Goal: Answer question/provide support: Share knowledge or assist other users

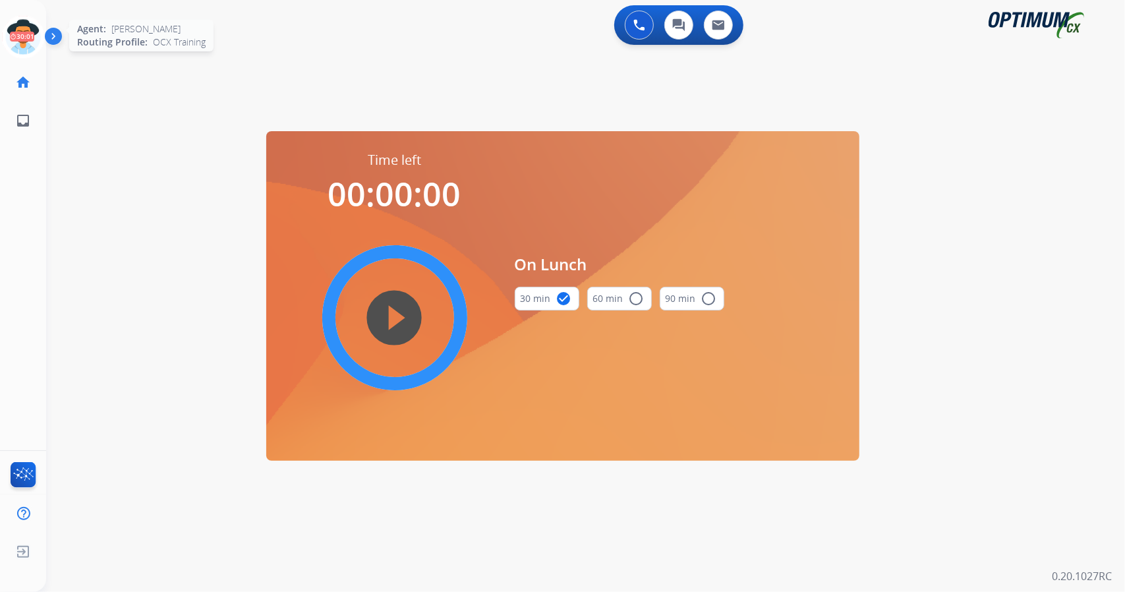
drag, startPoint x: 0, startPoint y: 0, endPoint x: 21, endPoint y: 19, distance: 28.5
click at [21, 19] on circle at bounding box center [22, 36] width 39 height 39
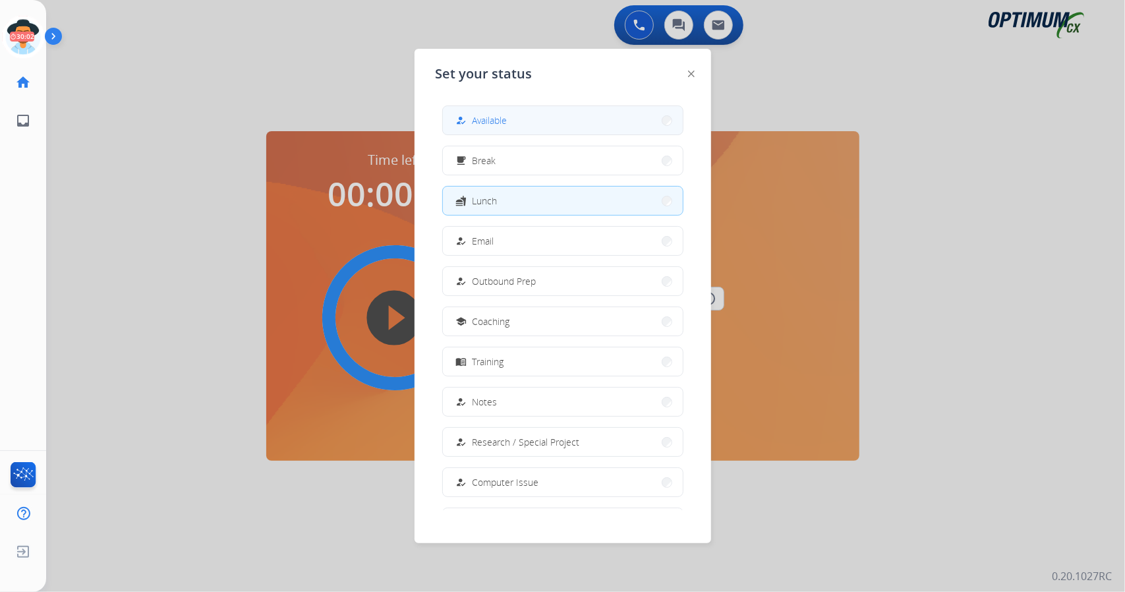
click at [558, 122] on button "how_to_reg Available" at bounding box center [563, 120] width 240 height 28
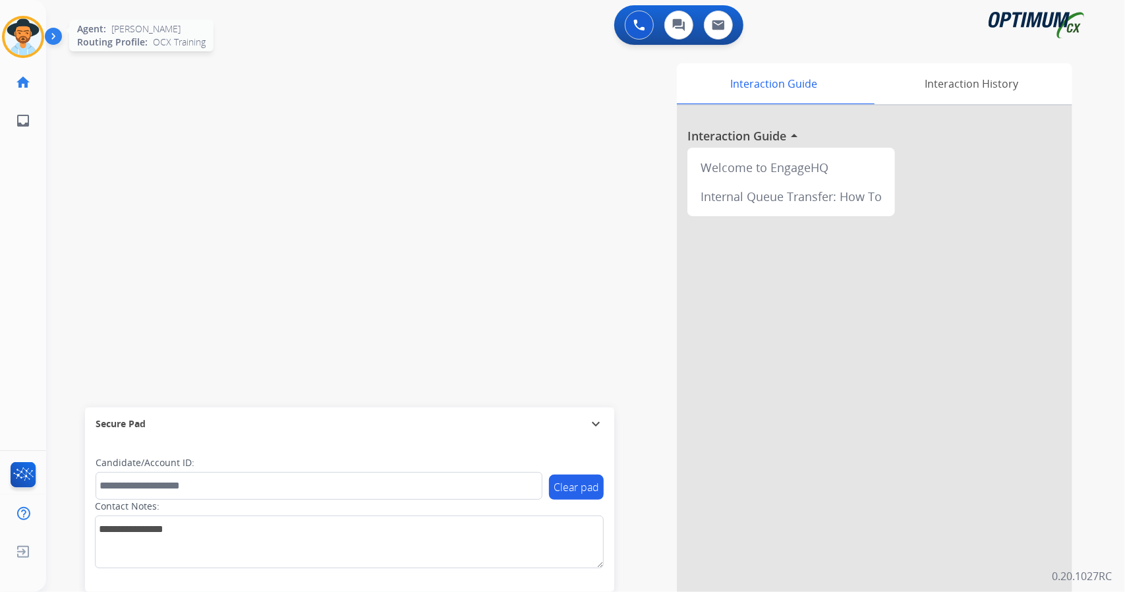
click at [42, 28] on div at bounding box center [23, 37] width 42 height 42
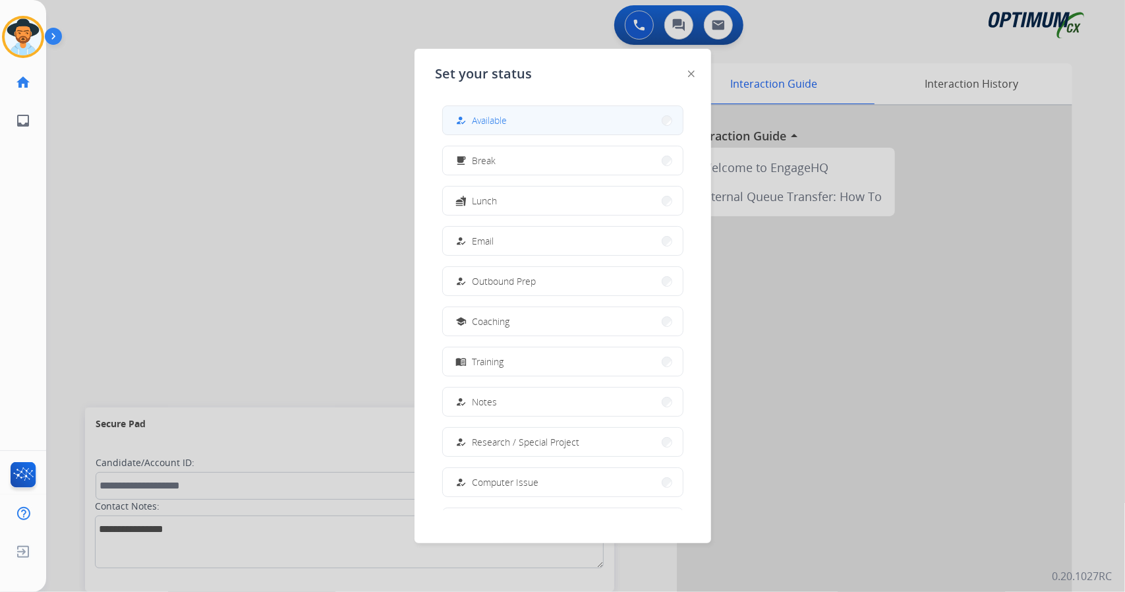
click at [571, 122] on button "how_to_reg Available" at bounding box center [563, 120] width 240 height 28
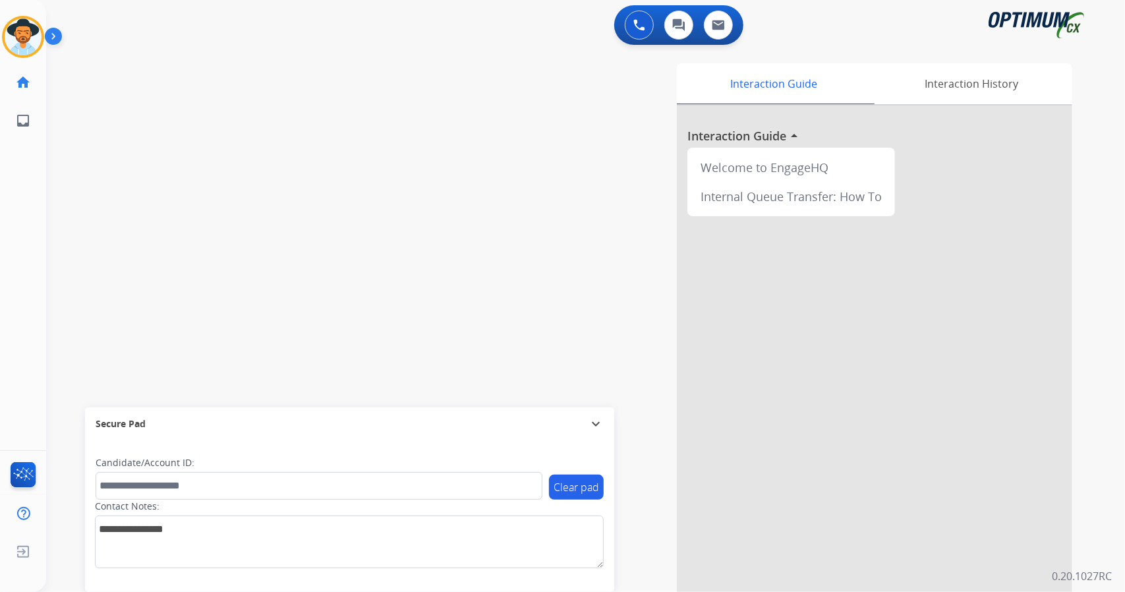
click at [88, 231] on div "swap_horiz Break voice bridge close_fullscreen Connect 3-Way Call merge_type Se…" at bounding box center [569, 322] width 1047 height 550
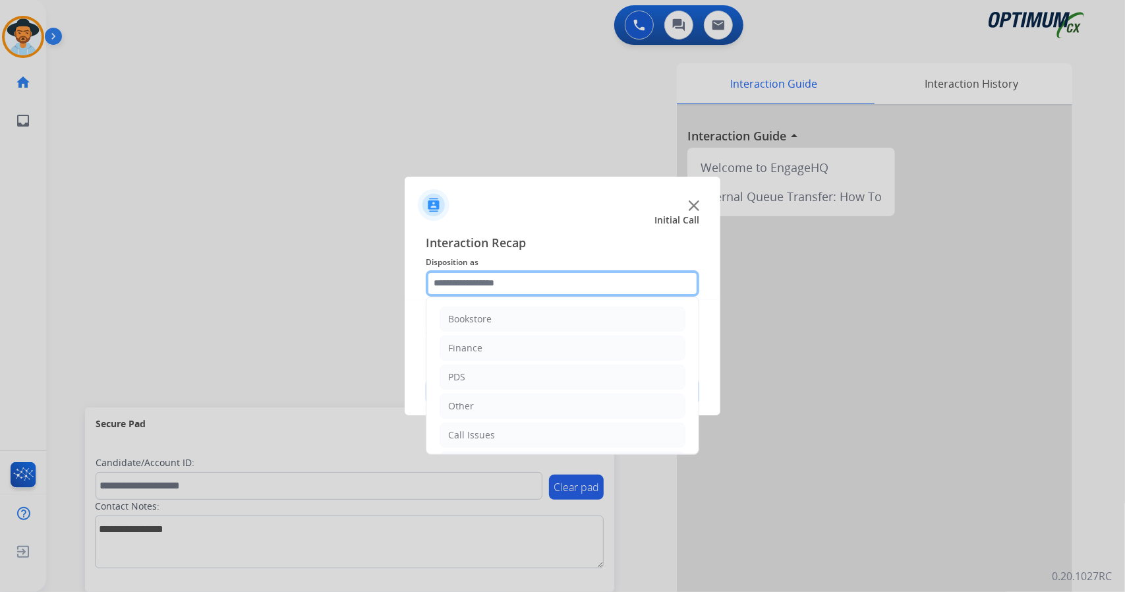
click at [507, 279] on input "text" at bounding box center [562, 283] width 273 height 26
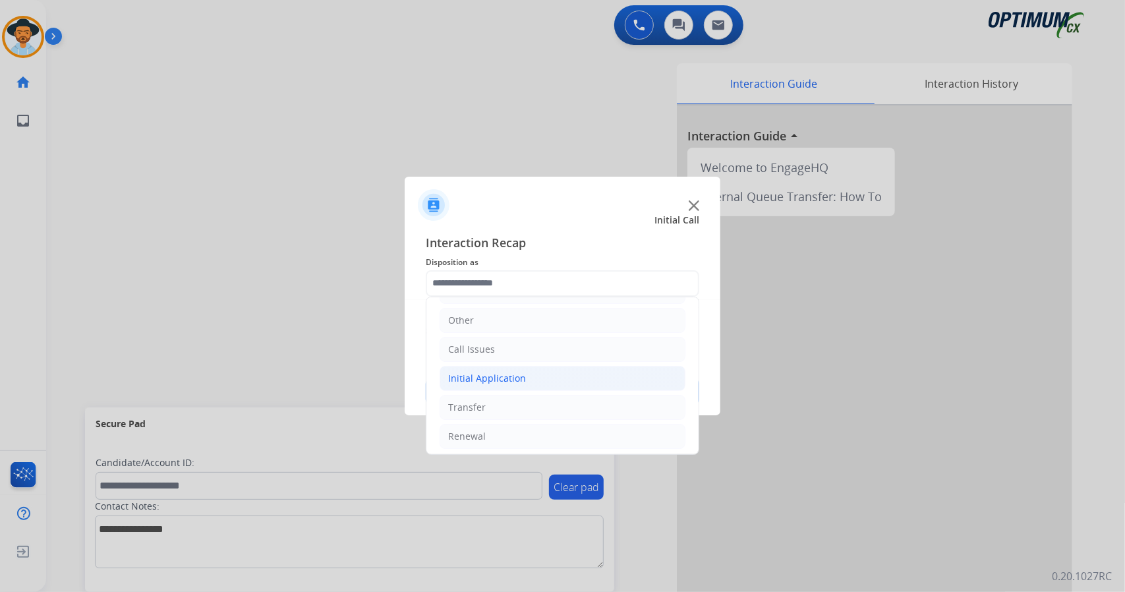
click at [493, 379] on div "Initial Application" at bounding box center [487, 378] width 78 height 13
click at [507, 401] on div "Credential Resend (Initial application)" at bounding box center [557, 407] width 167 height 13
type input "**********"
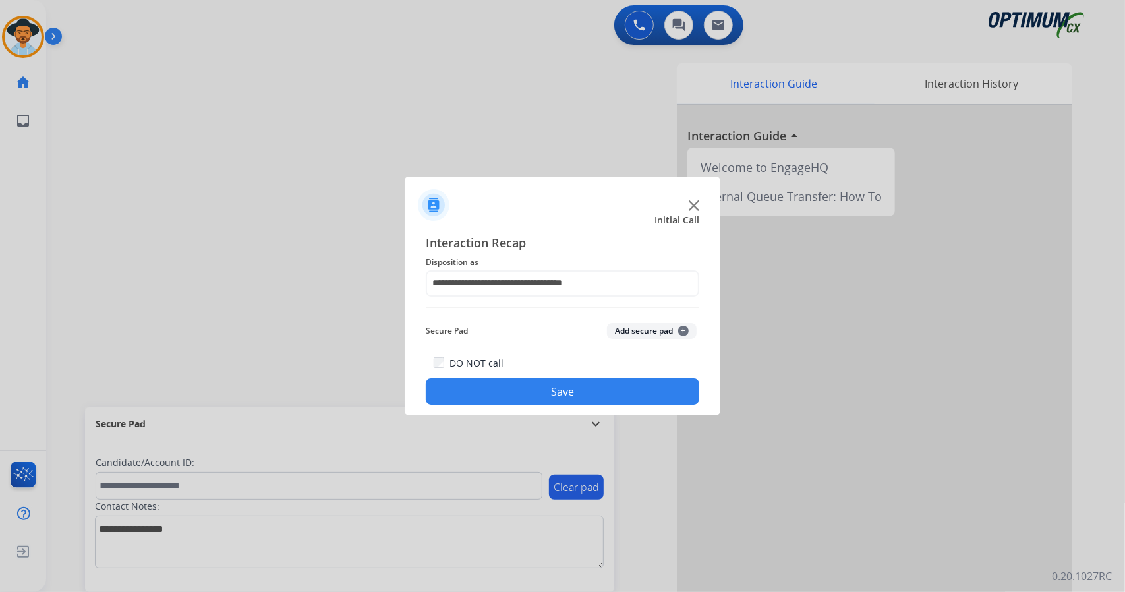
click at [507, 397] on button "Save" at bounding box center [562, 391] width 273 height 26
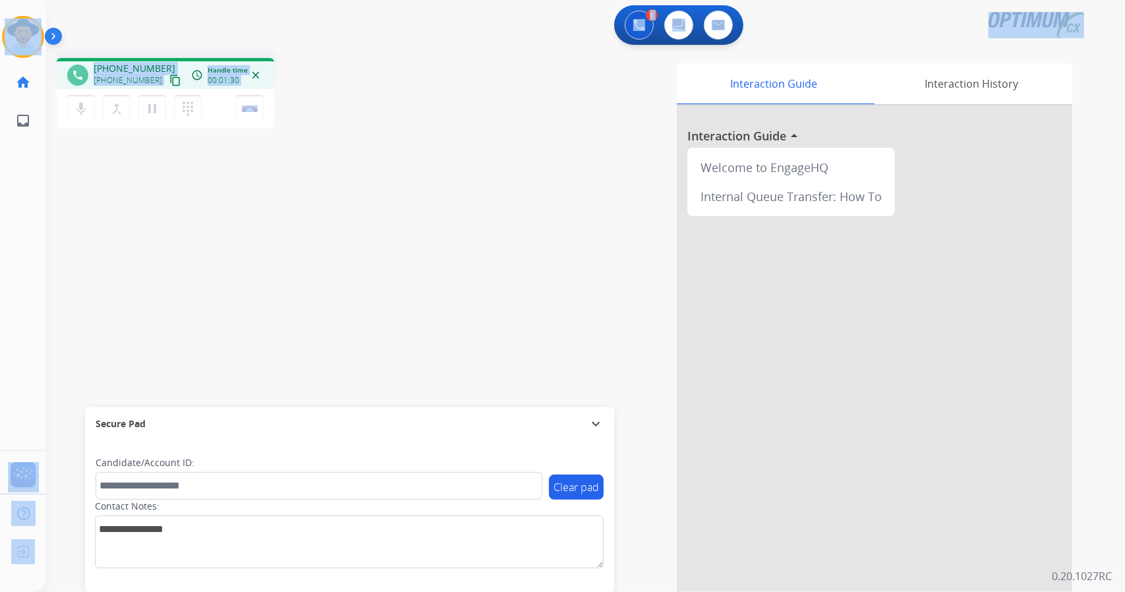
drag, startPoint x: 366, startPoint y: 109, endPoint x: 0, endPoint y: -26, distance: 390.5
click at [0, 0] on html "Outbound call Quit Outbound call Quit Schedule interaction + Add to my list Cus…" at bounding box center [562, 296] width 1125 height 592
click at [77, 15] on div "1 Voice Interactions 0 Chat Interactions 0 Email Interactions" at bounding box center [577, 26] width 1031 height 42
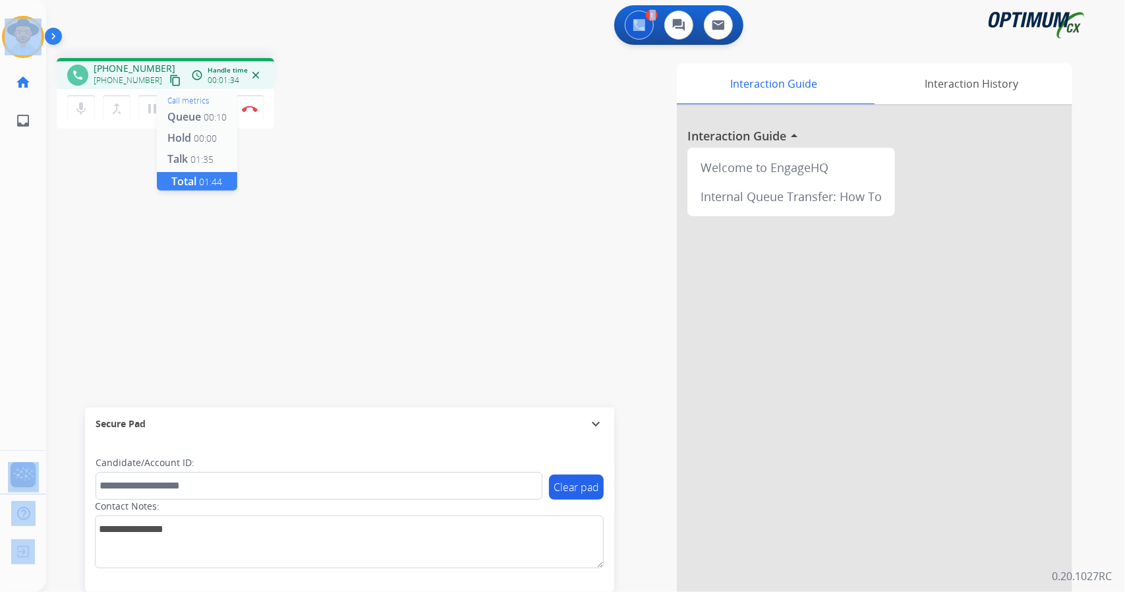
scroll to position [0, 3]
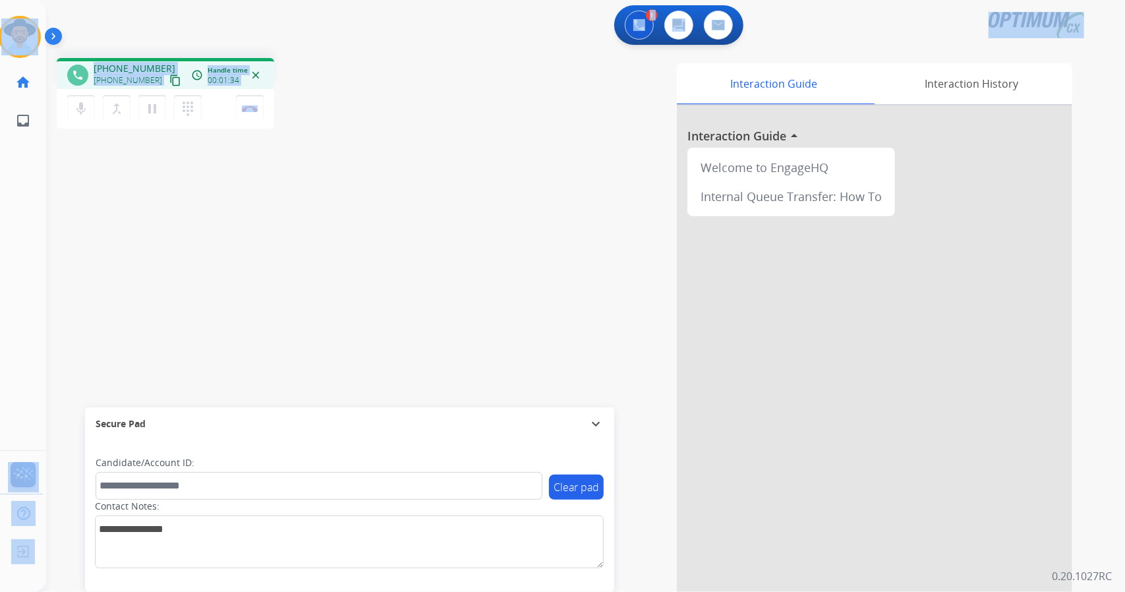
drag, startPoint x: 0, startPoint y: 1, endPoint x: 246, endPoint y: 179, distance: 303.9
click at [246, 179] on div "Outbound call Quit Outbound call Quit Schedule interaction + Add to my list Cus…" at bounding box center [562, 296] width 1125 height 592
click at [252, 103] on button "Disconnect" at bounding box center [250, 109] width 28 height 28
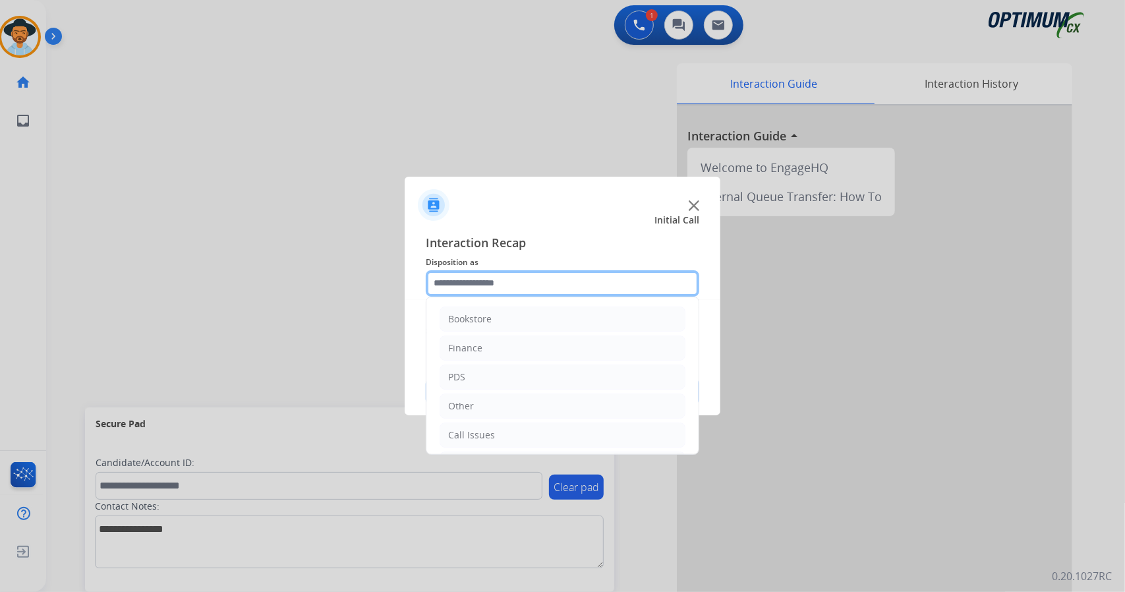
click at [485, 279] on input "text" at bounding box center [562, 283] width 273 height 26
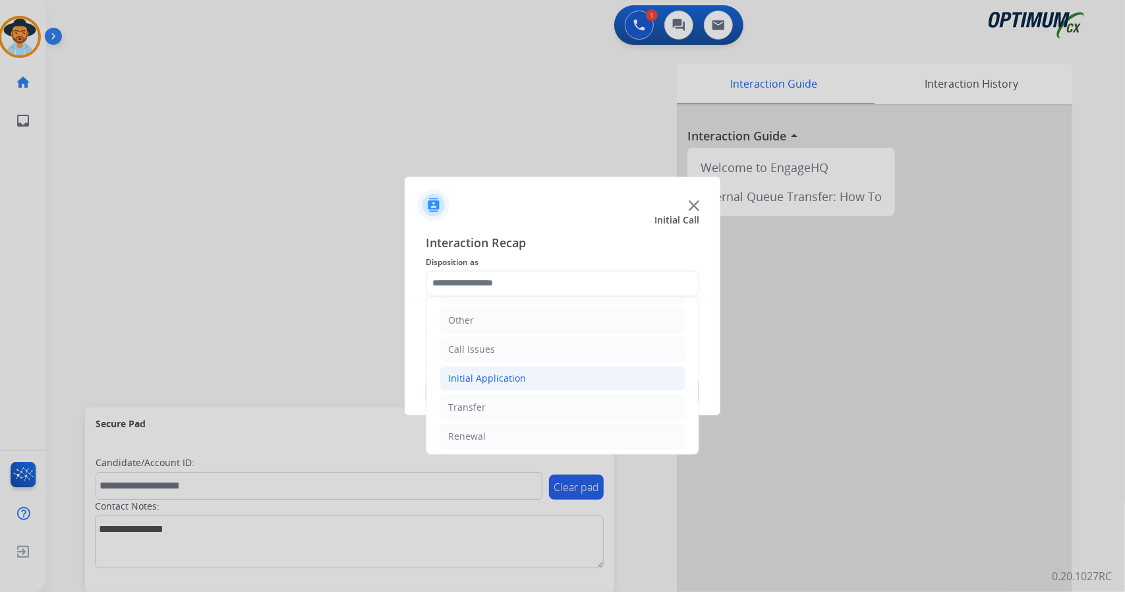
click at [528, 382] on li "Initial Application" at bounding box center [562, 378] width 246 height 25
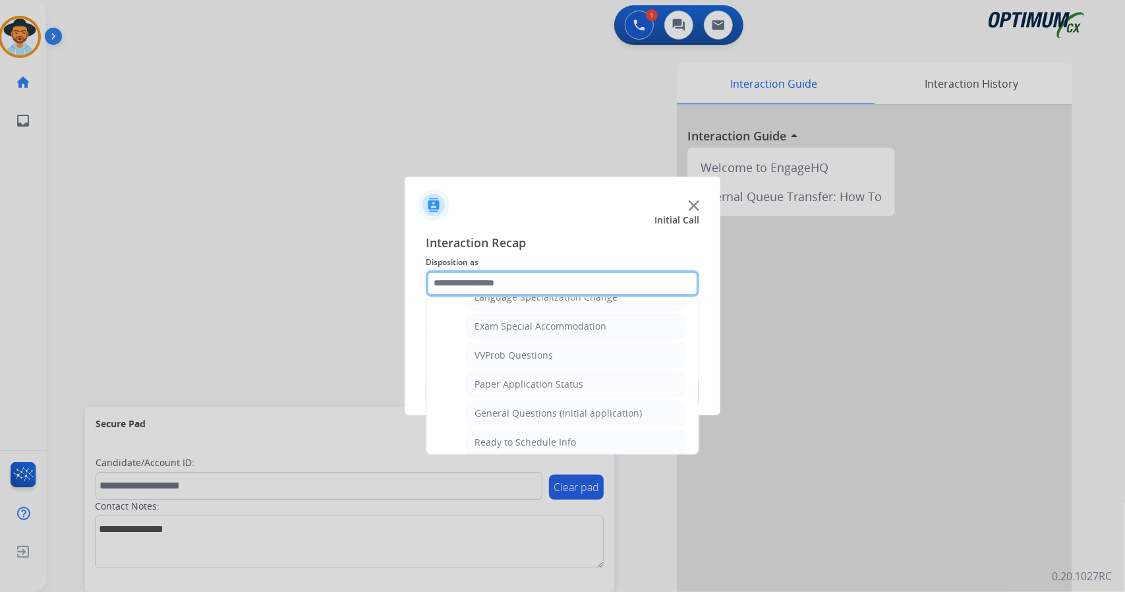
scroll to position [673, 0]
click at [534, 406] on div "General Questions (Initial application)" at bounding box center [557, 412] width 167 height 13
type input "**********"
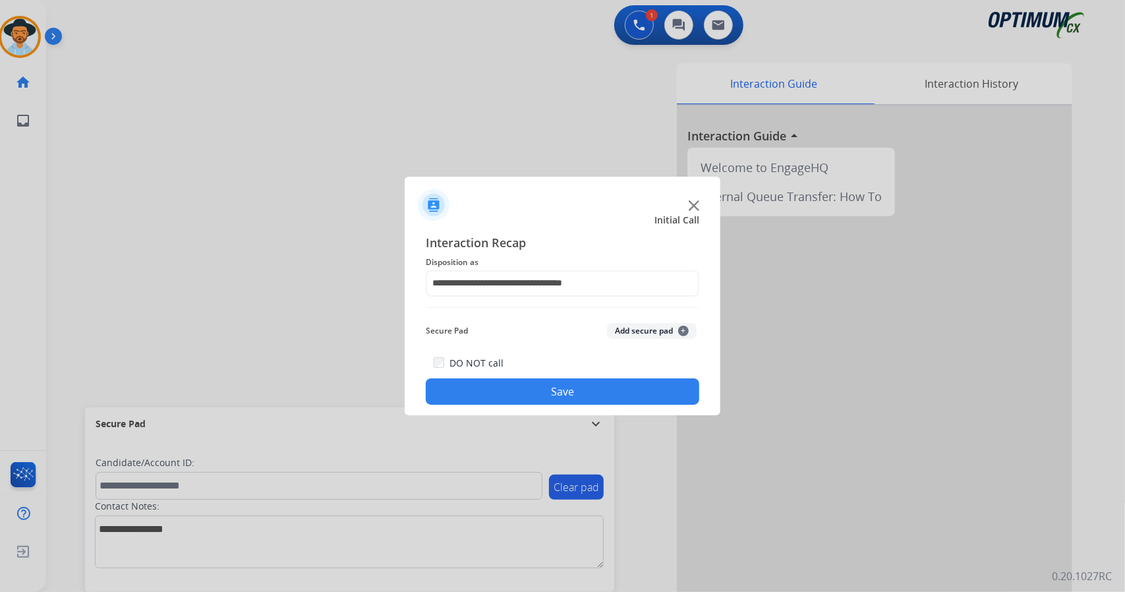
click at [534, 399] on button "Save" at bounding box center [562, 391] width 273 height 26
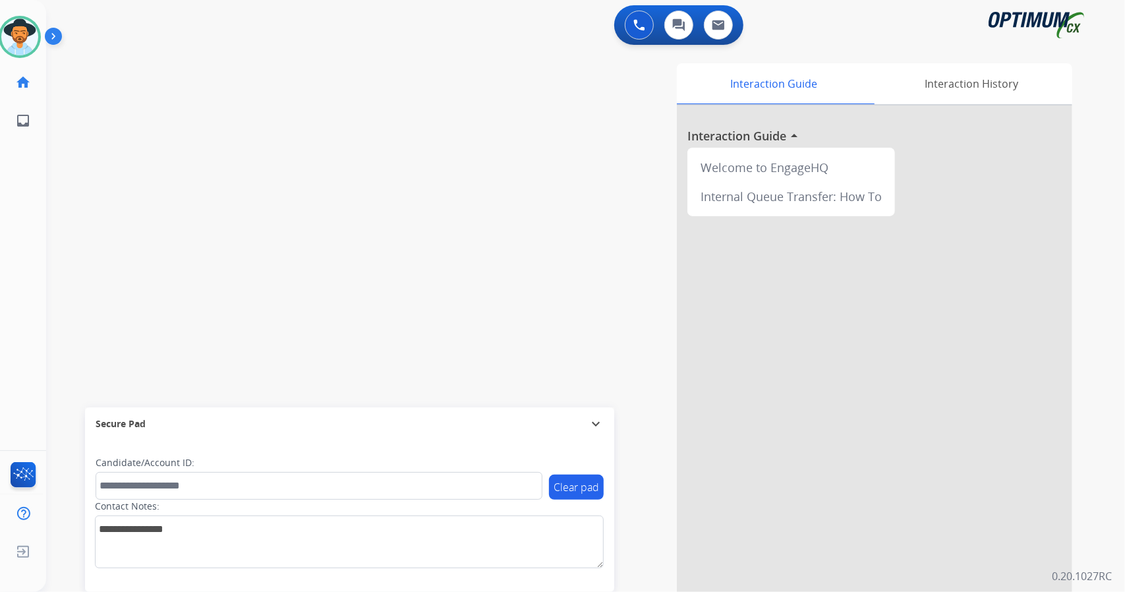
click at [75, 270] on div "swap_horiz Break voice bridge close_fullscreen Connect 3-Way Call merge_type Se…" at bounding box center [569, 322] width 1047 height 550
click at [80, 154] on div "swap_horiz Break voice bridge close_fullscreen Connect 3-Way Call merge_type Se…" at bounding box center [569, 322] width 1047 height 550
click at [83, 138] on div "swap_horiz Break voice bridge close_fullscreen Connect 3-Way Call merge_type Se…" at bounding box center [569, 322] width 1047 height 550
click at [22, 32] on img at bounding box center [19, 36] width 37 height 37
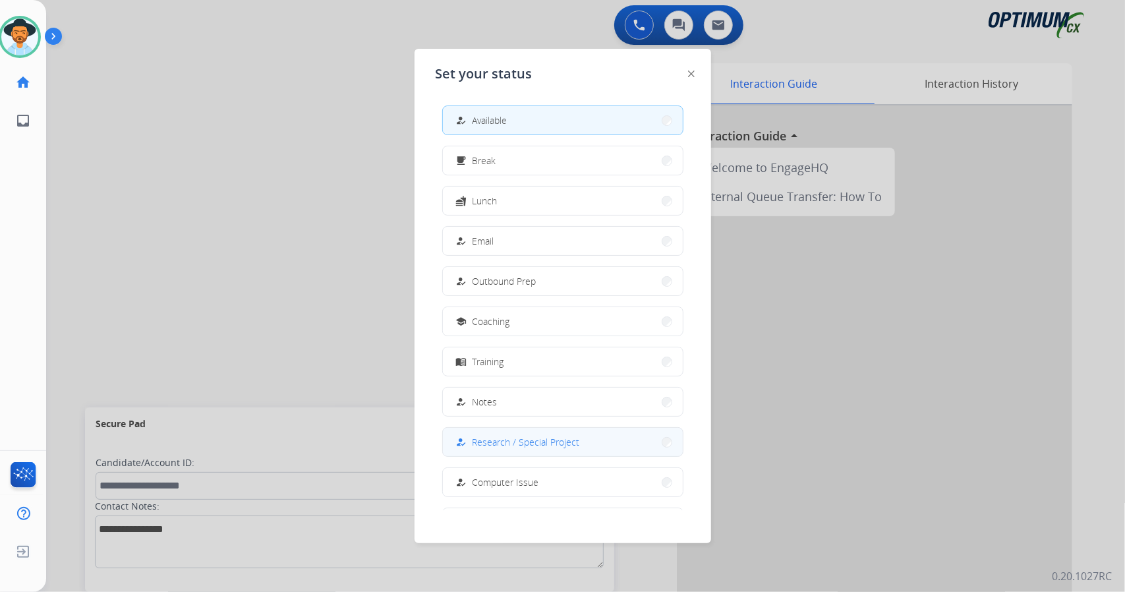
scroll to position [124, 0]
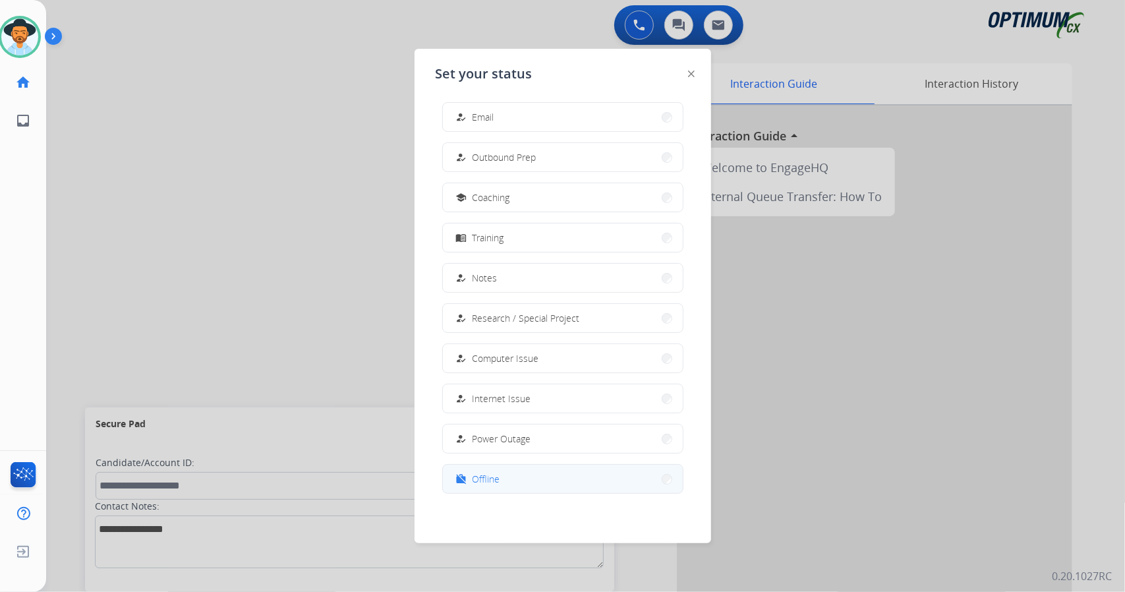
click at [565, 467] on button "work_off Offline" at bounding box center [563, 479] width 240 height 28
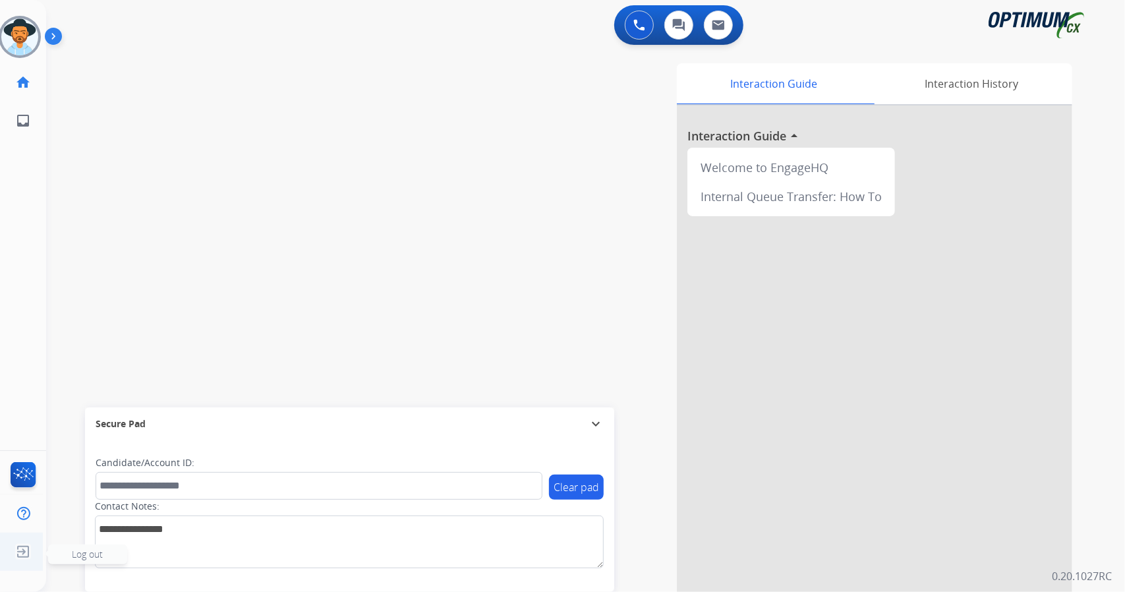
click at [18, 539] on img at bounding box center [23, 551] width 24 height 25
